Goal: Answer question/provide support

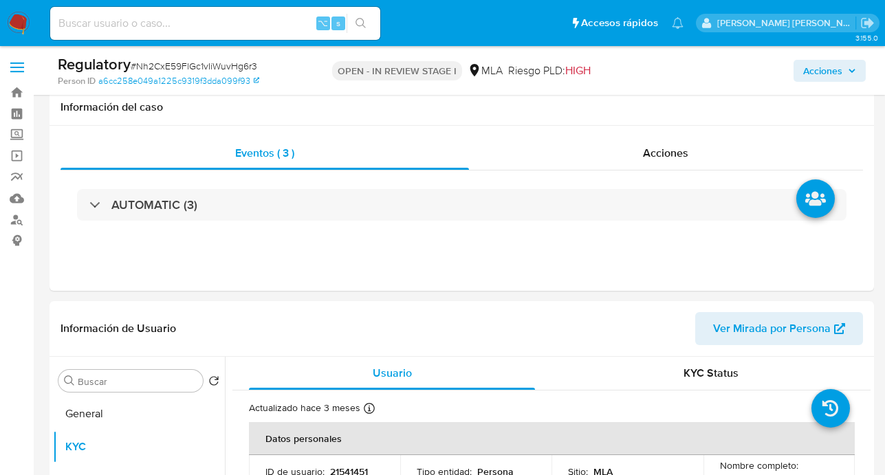
select select "10"
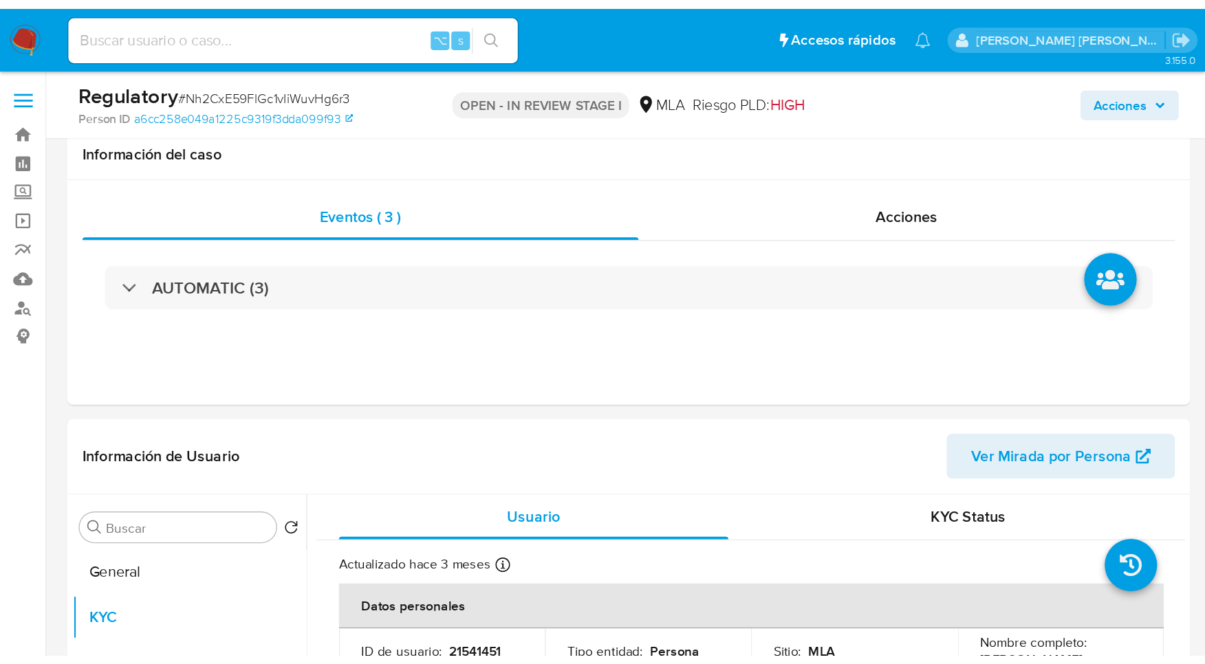
scroll to position [207, 0]
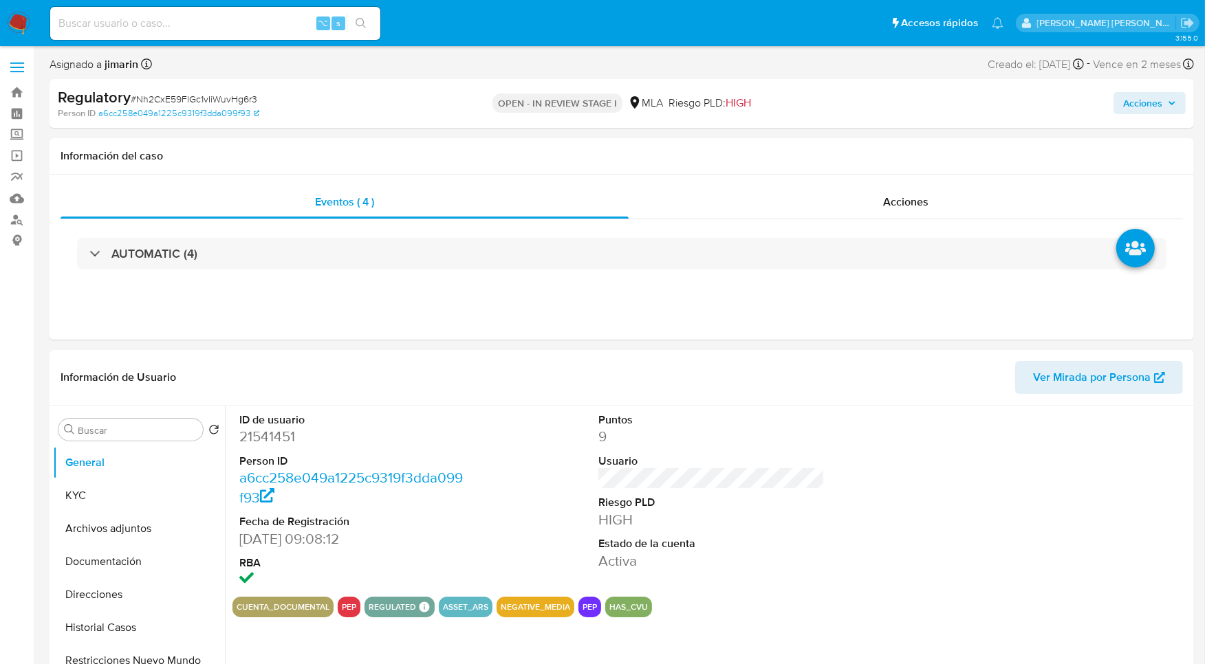
select select "10"
click at [631, 371] on header "Información de Usuario Ver Mirada por Persona" at bounding box center [622, 377] width 1122 height 33
click at [619, 377] on header "Información de Usuario Ver Mirada por Persona" at bounding box center [622, 377] width 1122 height 33
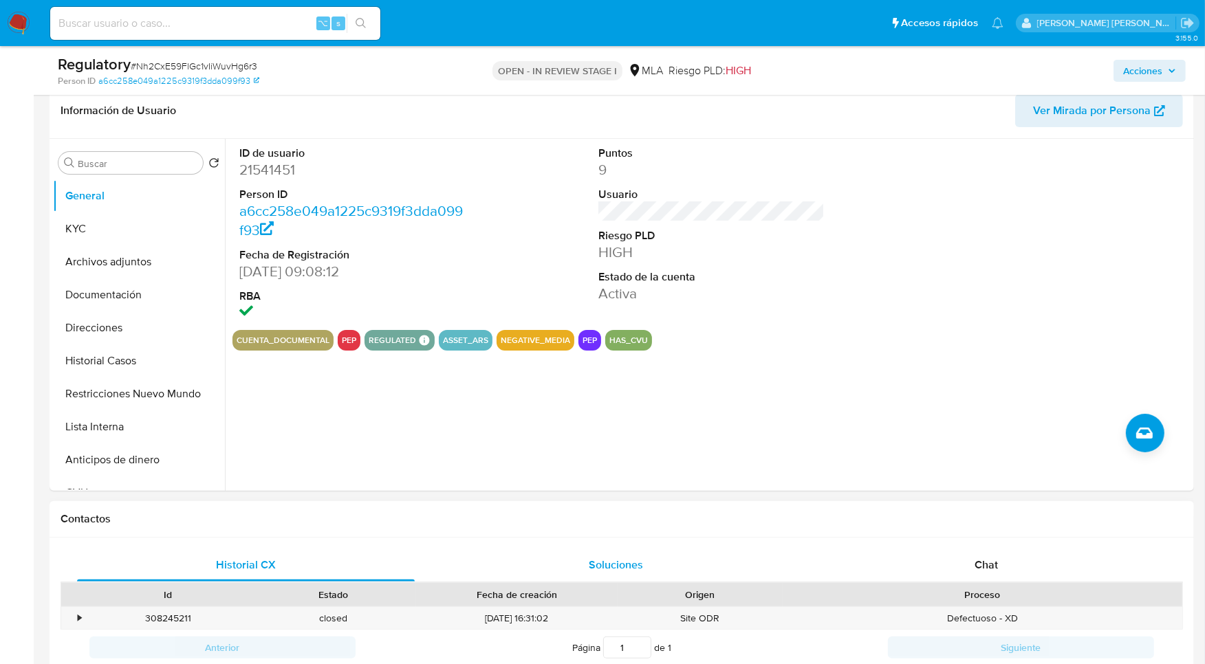
scroll to position [335, 0]
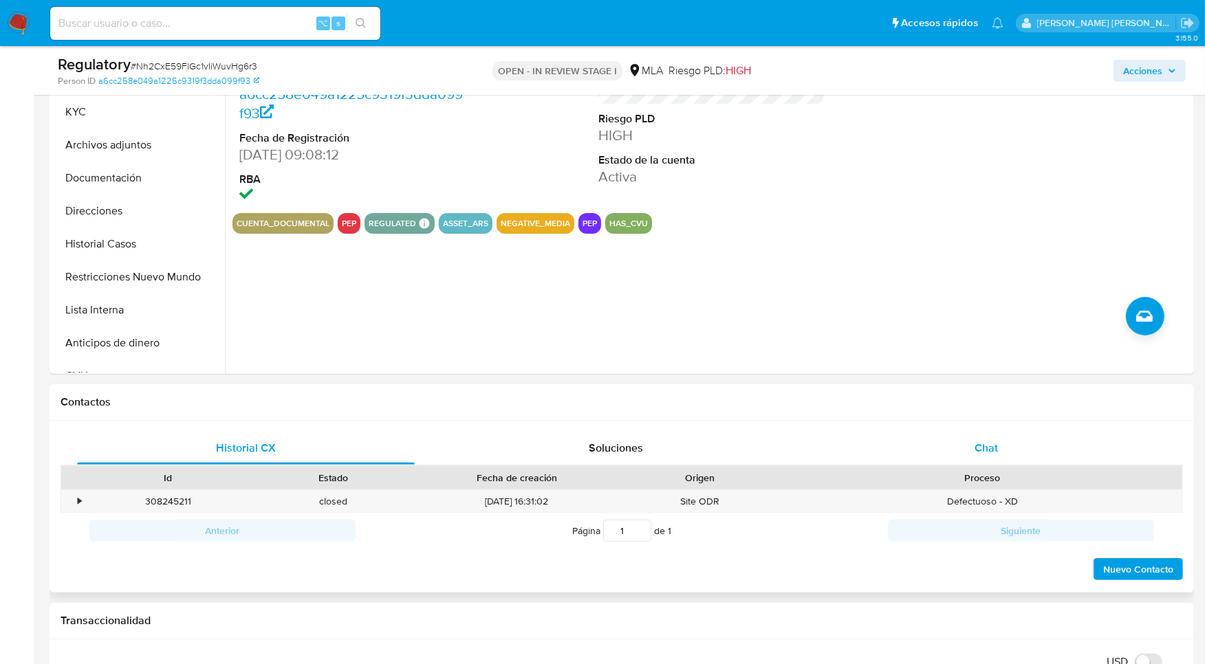
click at [996, 463] on div "Chat" at bounding box center [987, 448] width 338 height 33
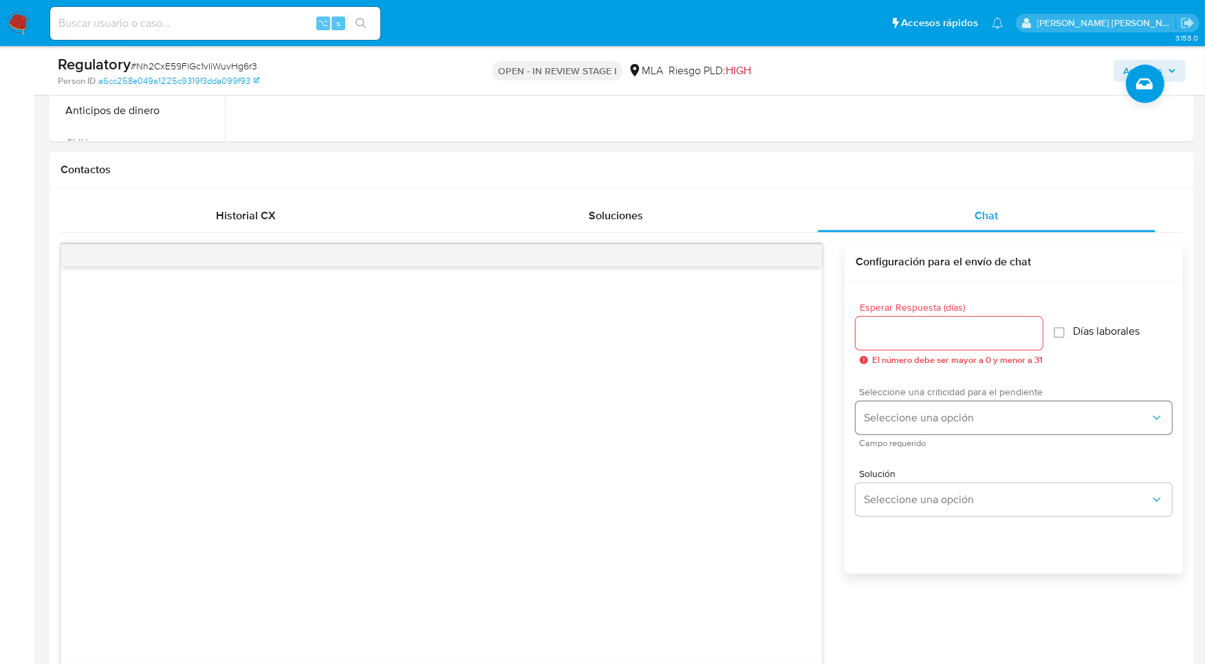
scroll to position [571, 0]
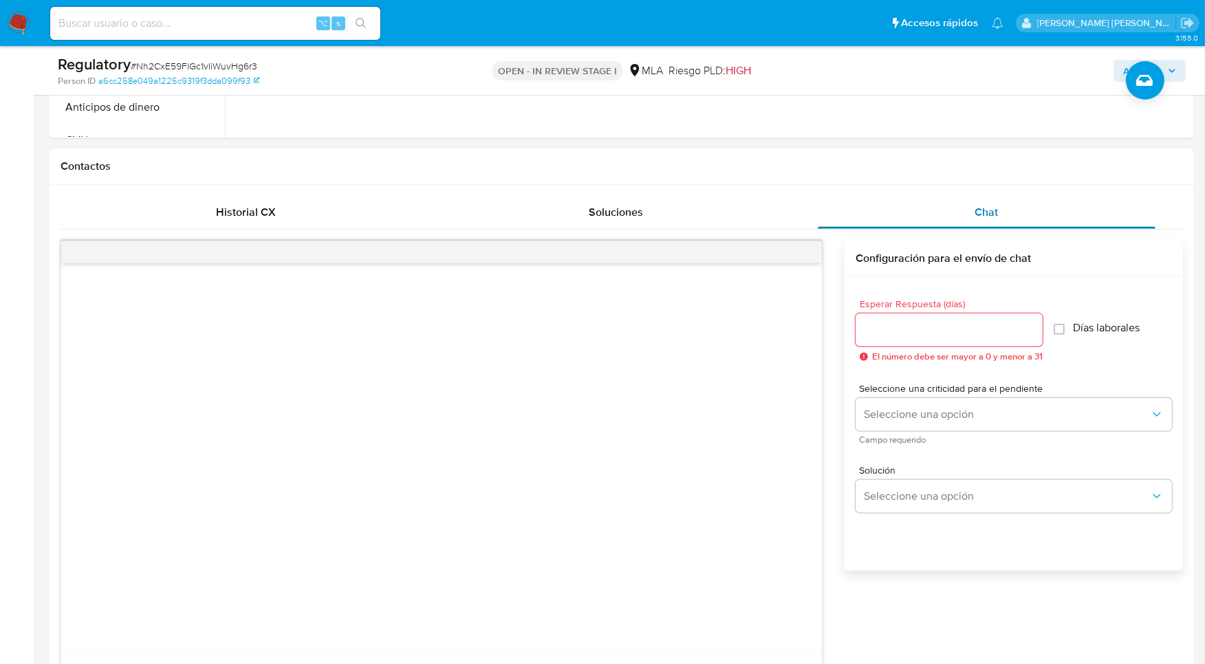
click at [985, 206] on span "Chat" at bounding box center [985, 212] width 23 height 16
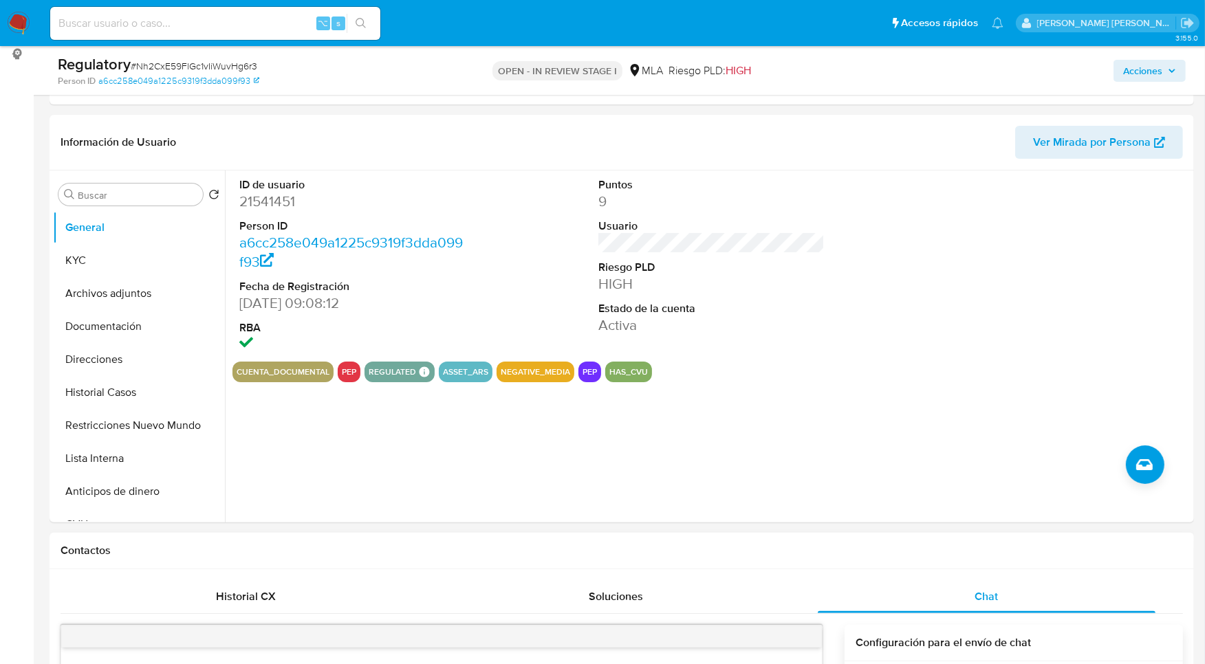
scroll to position [135, 0]
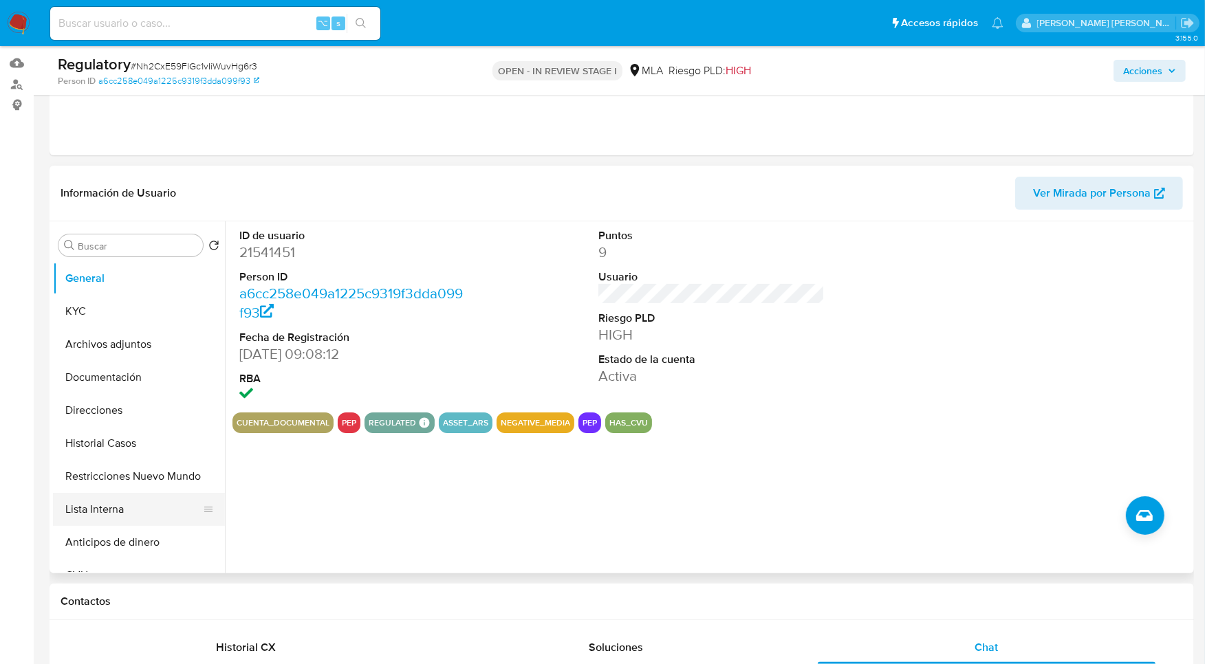
click at [122, 503] on button "Lista Interna" at bounding box center [133, 509] width 161 height 33
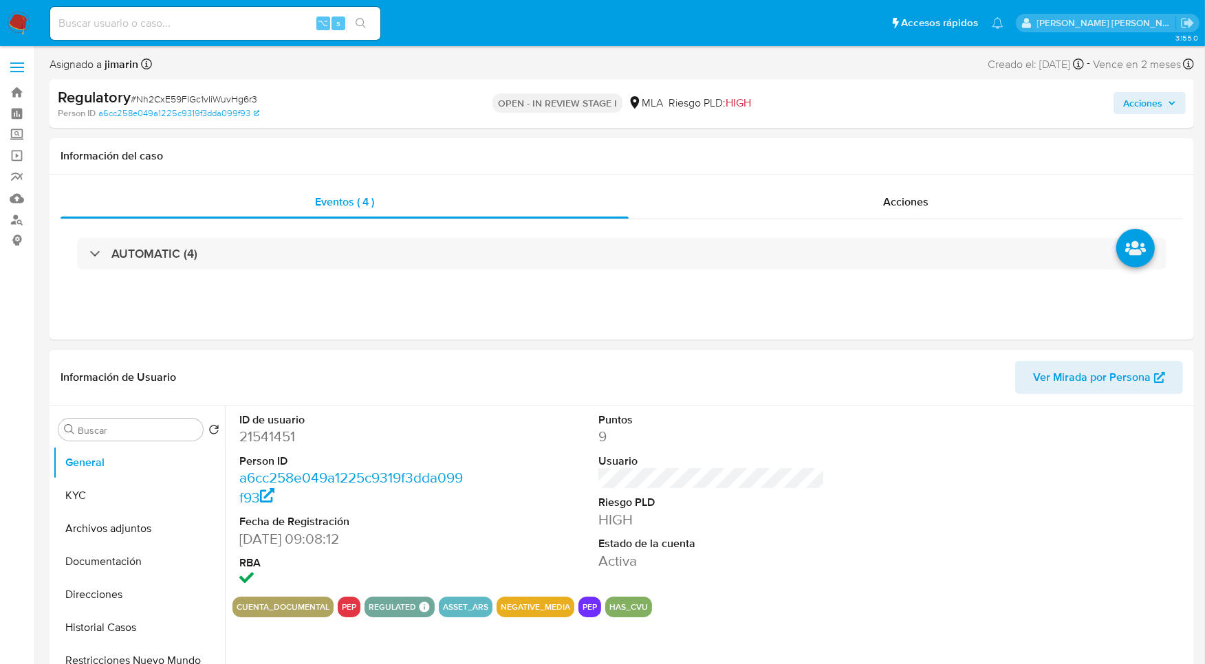
select select "10"
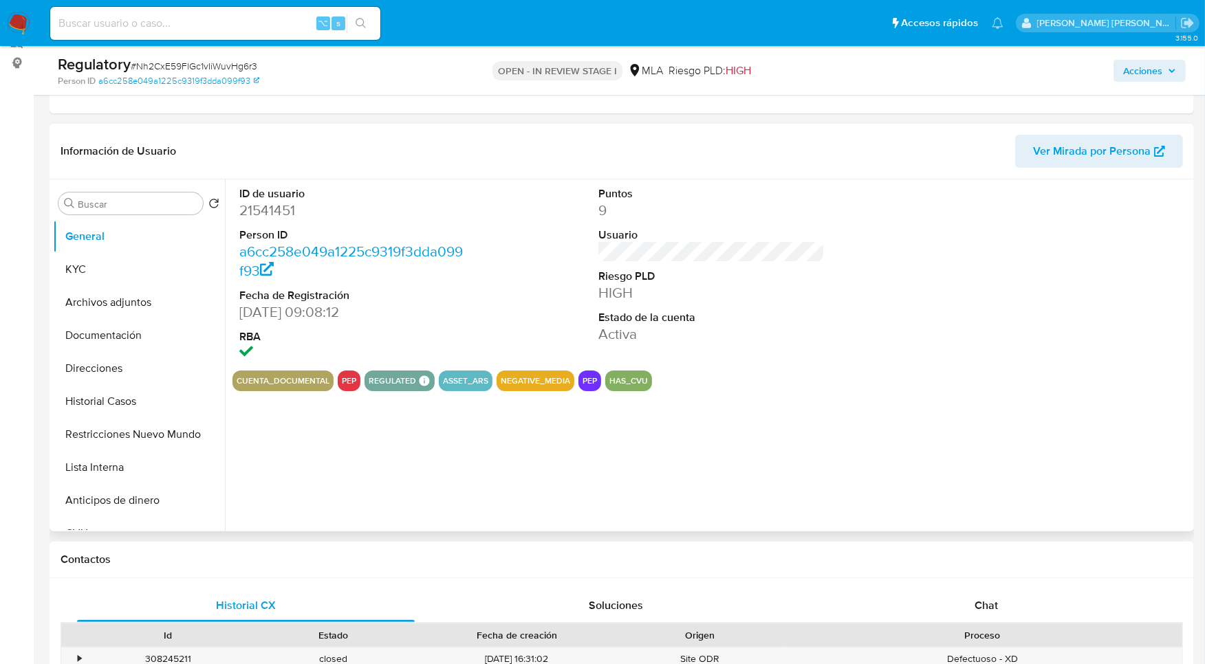
scroll to position [222, 0]
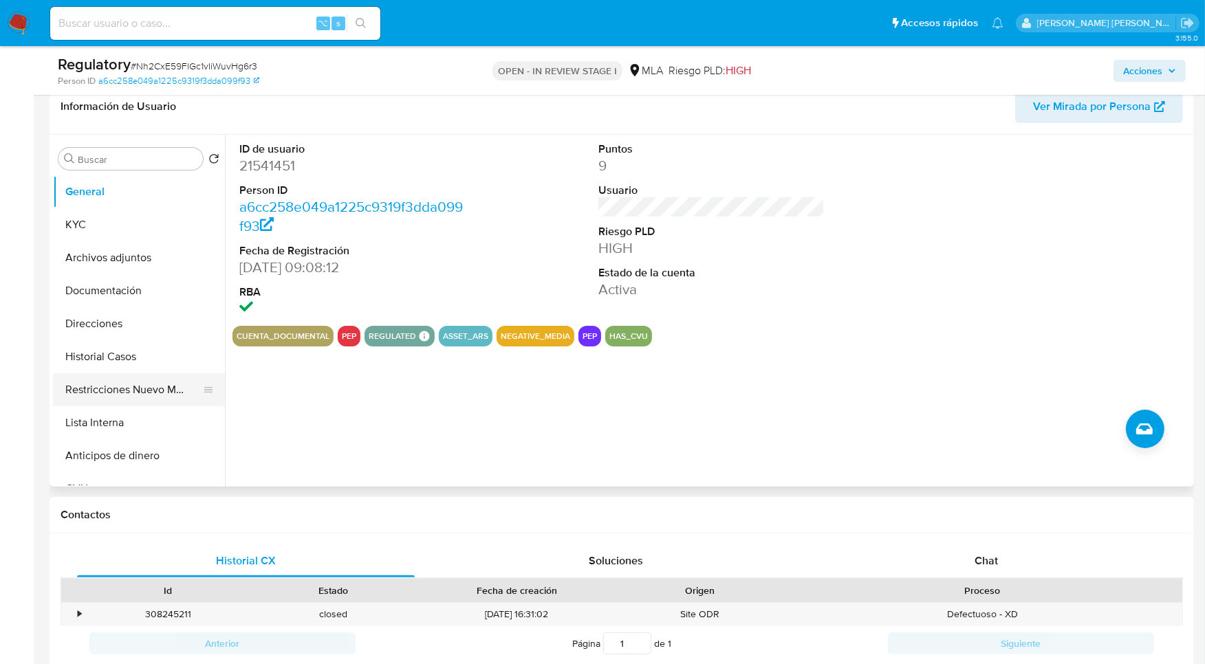
click at [119, 374] on button "Restricciones Nuevo Mundo" at bounding box center [133, 389] width 161 height 33
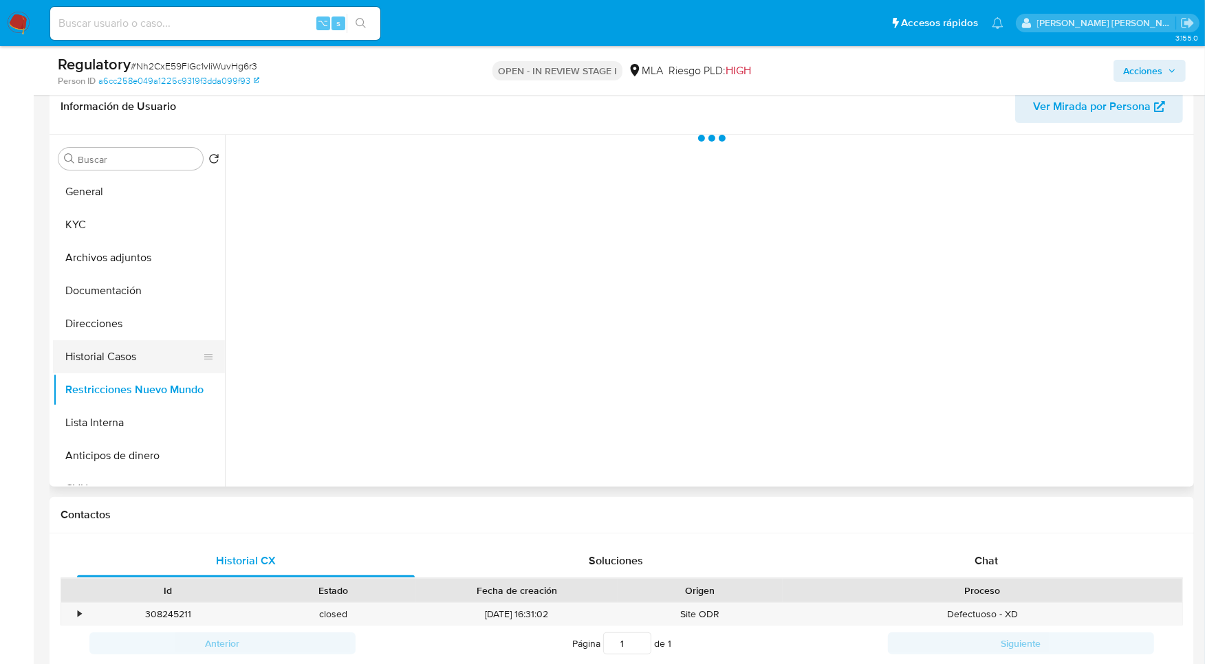
click at [137, 352] on button "Historial Casos" at bounding box center [133, 356] width 161 height 33
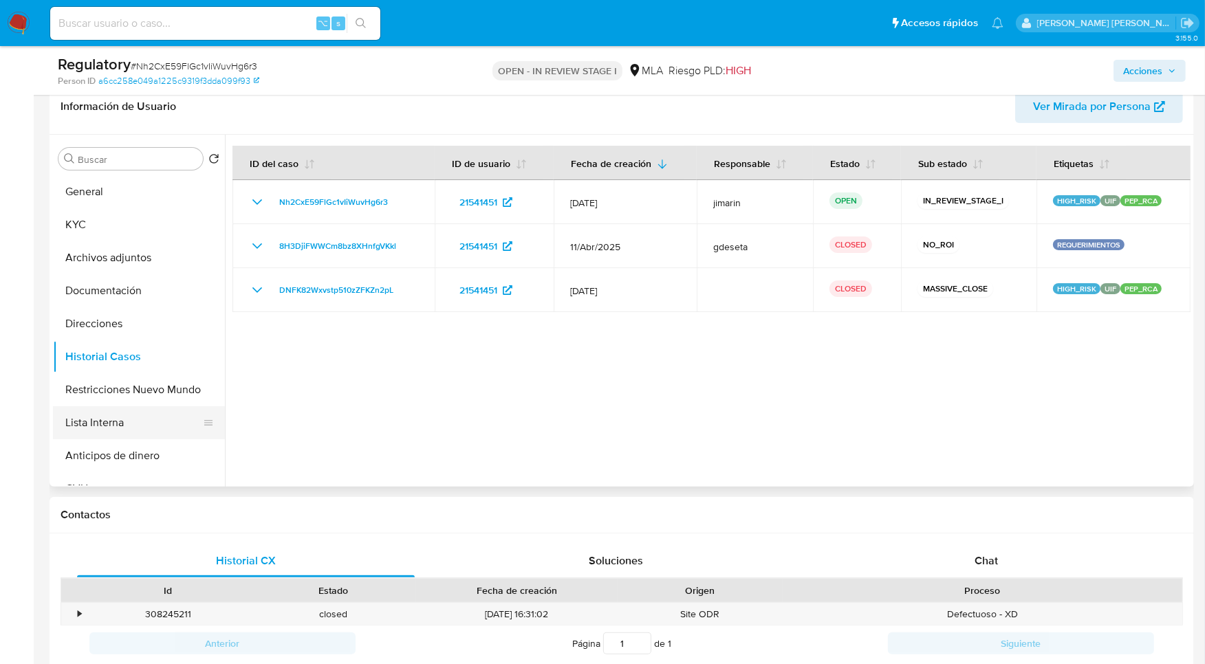
click at [113, 414] on button "Lista Interna" at bounding box center [133, 422] width 161 height 33
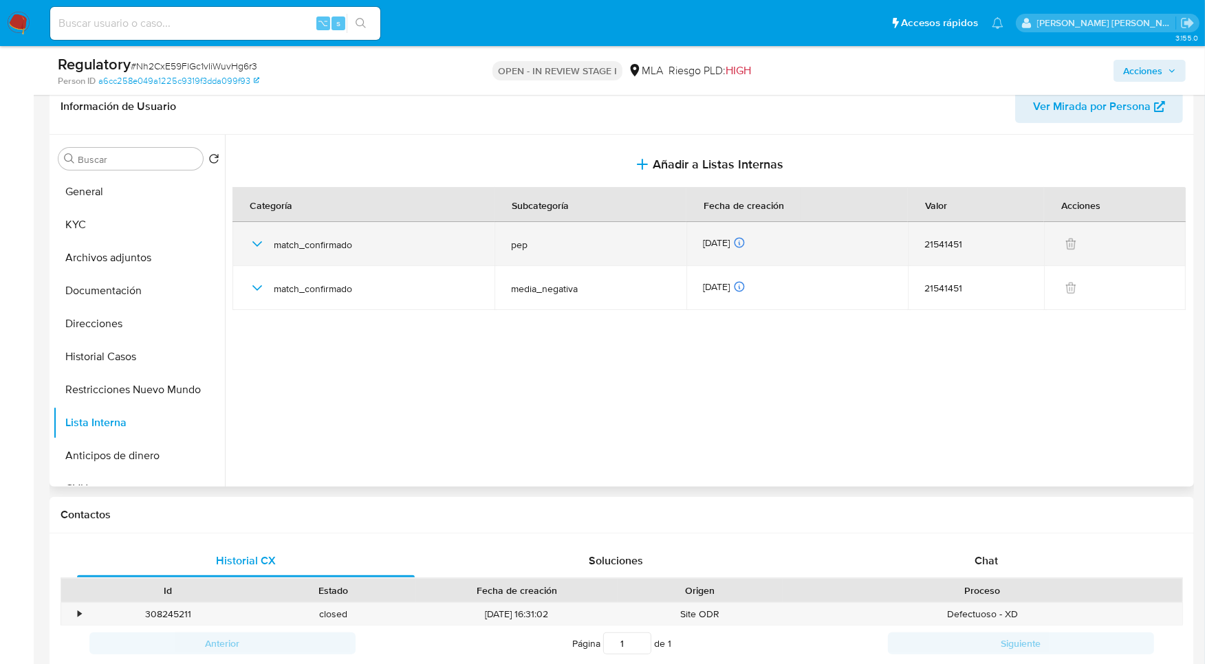
click at [250, 246] on icon "button" at bounding box center [257, 244] width 17 height 17
